Goal: Find contact information: Find contact information

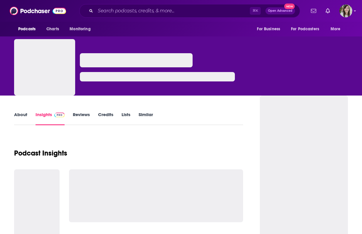
click at [19, 116] on link "About" at bounding box center [20, 119] width 13 height 14
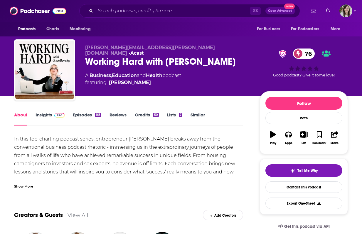
click at [47, 124] on link "Insights" at bounding box center [50, 119] width 29 height 14
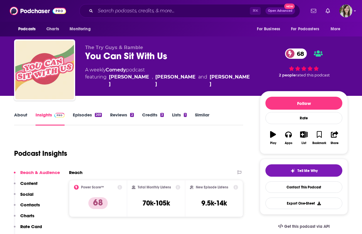
click at [22, 118] on link "About" at bounding box center [20, 119] width 13 height 14
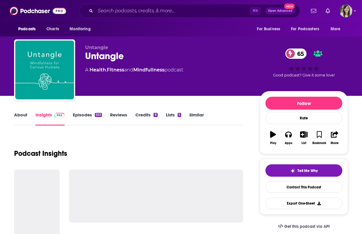
click at [21, 114] on link "About" at bounding box center [20, 119] width 13 height 14
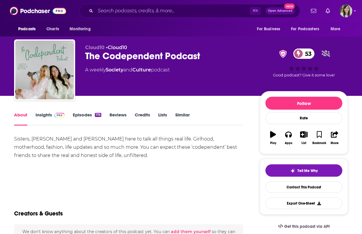
click at [51, 115] on link "Insights" at bounding box center [50, 119] width 29 height 14
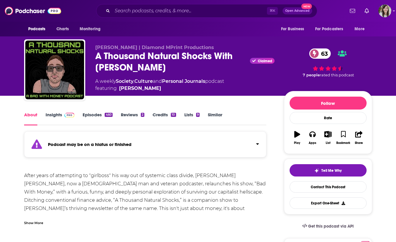
click at [125, 146] on strong "Podcast may be on a hiatus or finished" at bounding box center [89, 145] width 83 height 6
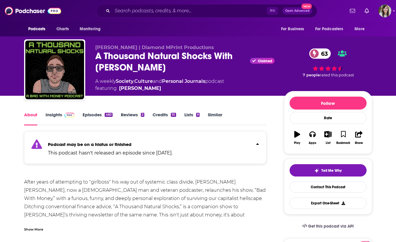
click at [106, 113] on div "460" at bounding box center [109, 115] width 8 height 4
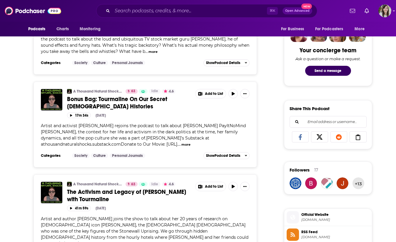
scroll to position [290, 0]
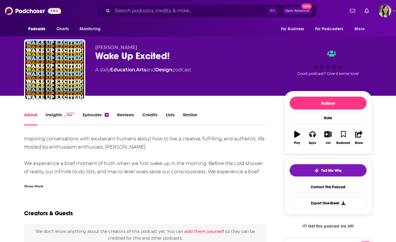
click at [91, 118] on link "Episodes 4" at bounding box center [96, 119] width 26 height 14
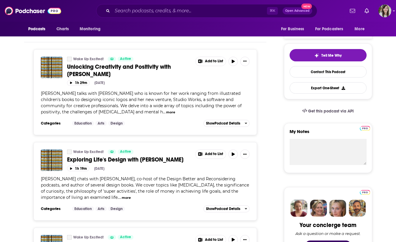
scroll to position [115, 0]
click at [24, 158] on div "Wake Up Excited! Active Unlocking Creativity and Positivity with Jessica Hische…" at bounding box center [145, 221] width 243 height 357
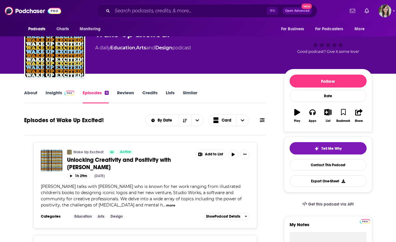
scroll to position [0, 0]
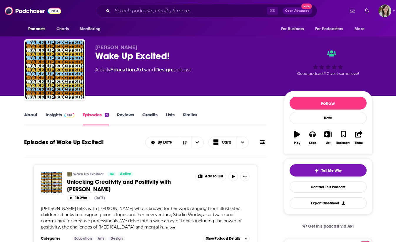
click at [32, 115] on link "About" at bounding box center [30, 119] width 13 height 14
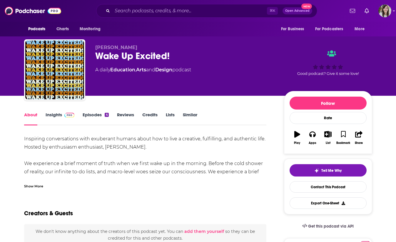
click at [126, 59] on div "Wake Up Excited!" at bounding box center [184, 55] width 179 height 11
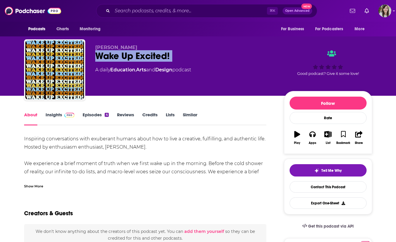
click at [126, 59] on div "Wake Up Excited!" at bounding box center [184, 55] width 179 height 11
copy div "Wake Up Excited!"
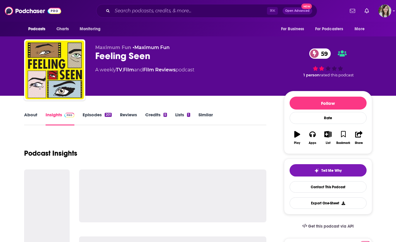
click at [104, 116] on link "Episodes 201" at bounding box center [97, 119] width 29 height 14
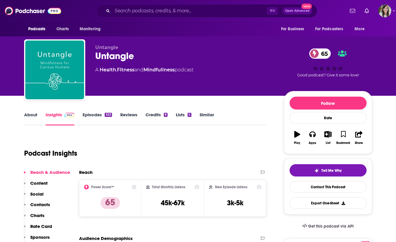
click at [36, 118] on link "About" at bounding box center [30, 119] width 13 height 14
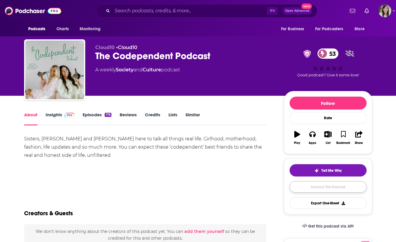
click at [318, 188] on link "Contact This Podcast" at bounding box center [328, 186] width 77 height 11
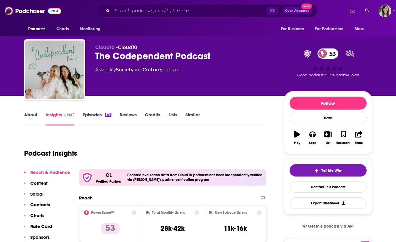
click at [112, 53] on div "The Codependent Podcast 53" at bounding box center [184, 55] width 179 height 11
click at [112, 54] on div "The Codependent Podcast 53" at bounding box center [184, 55] width 179 height 11
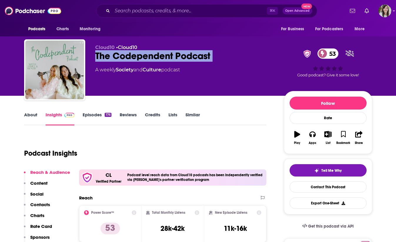
click at [112, 54] on div "The Codependent Podcast 53" at bounding box center [184, 55] width 179 height 11
copy div "The Codependent Podcast 53"
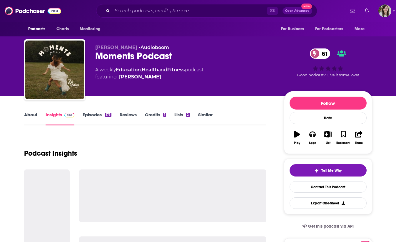
click at [114, 60] on div "Moments Podcast 61" at bounding box center [184, 55] width 179 height 11
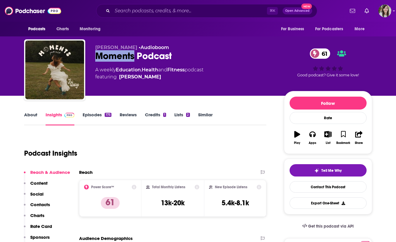
click at [114, 60] on div "Moments Podcast 61" at bounding box center [184, 55] width 179 height 11
copy div "Moments Podcast 61"
click at [31, 113] on link "About" at bounding box center [30, 119] width 13 height 14
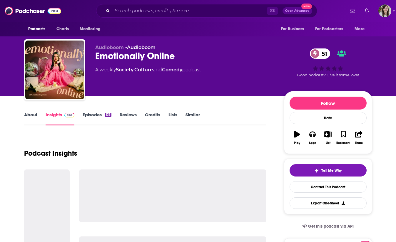
click at [115, 58] on div "Emotionally Online 51" at bounding box center [184, 55] width 179 height 11
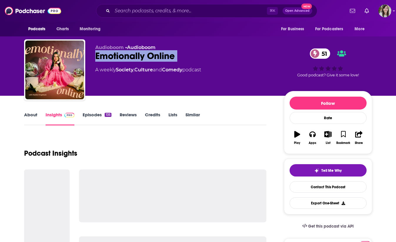
click at [115, 58] on div "Emotionally Online 51" at bounding box center [184, 55] width 179 height 11
copy div "Emotionally Online 51"
click at [32, 117] on link "About" at bounding box center [30, 119] width 13 height 14
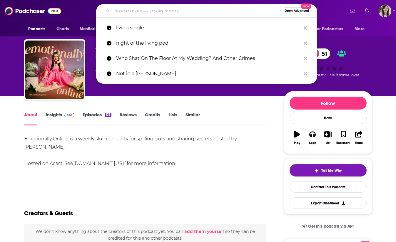
click at [197, 12] on input "Search podcasts, credits, & more..." at bounding box center [197, 10] width 170 height 9
paste input "The Codependent Podcast"
type input "The Codependent Podcast"
